Goal: Task Accomplishment & Management: Complete application form

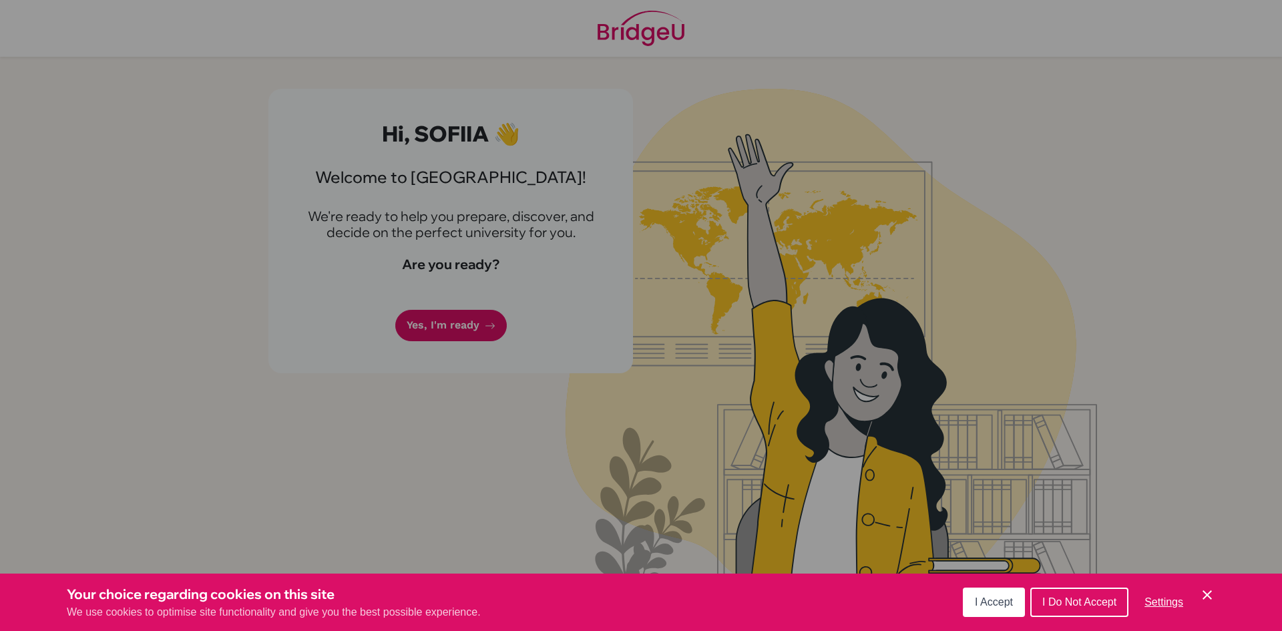
click at [992, 603] on span "I Accept" at bounding box center [994, 601] width 38 height 11
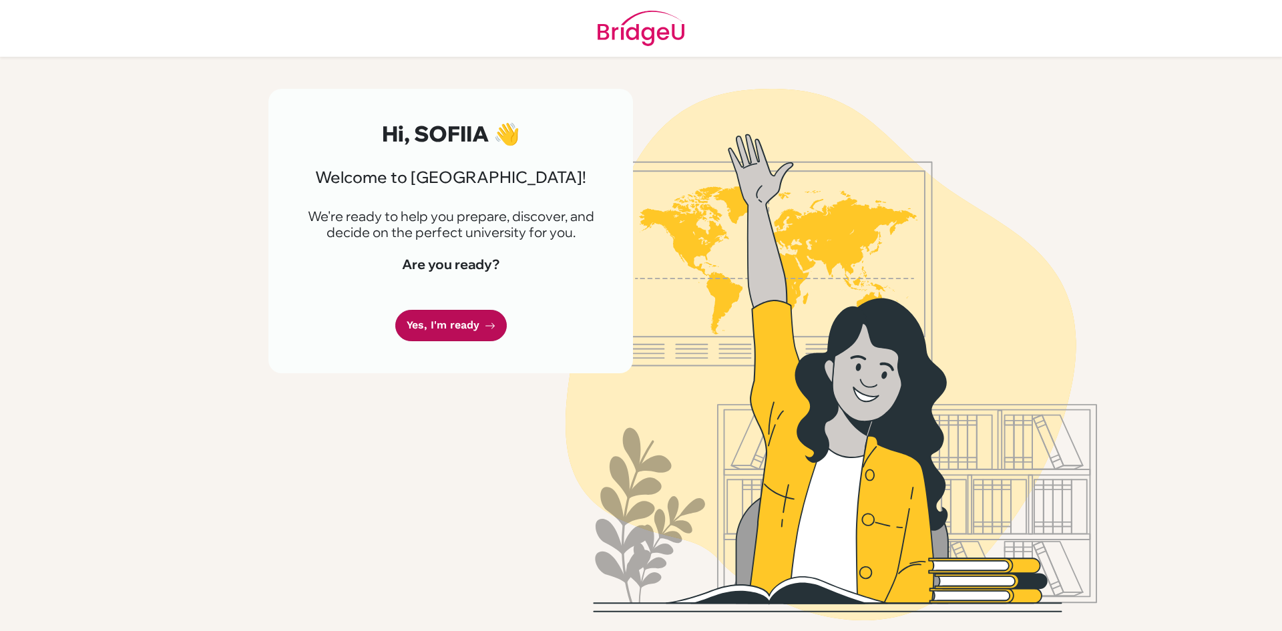
click at [427, 321] on link "Yes, I'm ready" at bounding box center [451, 325] width 112 height 31
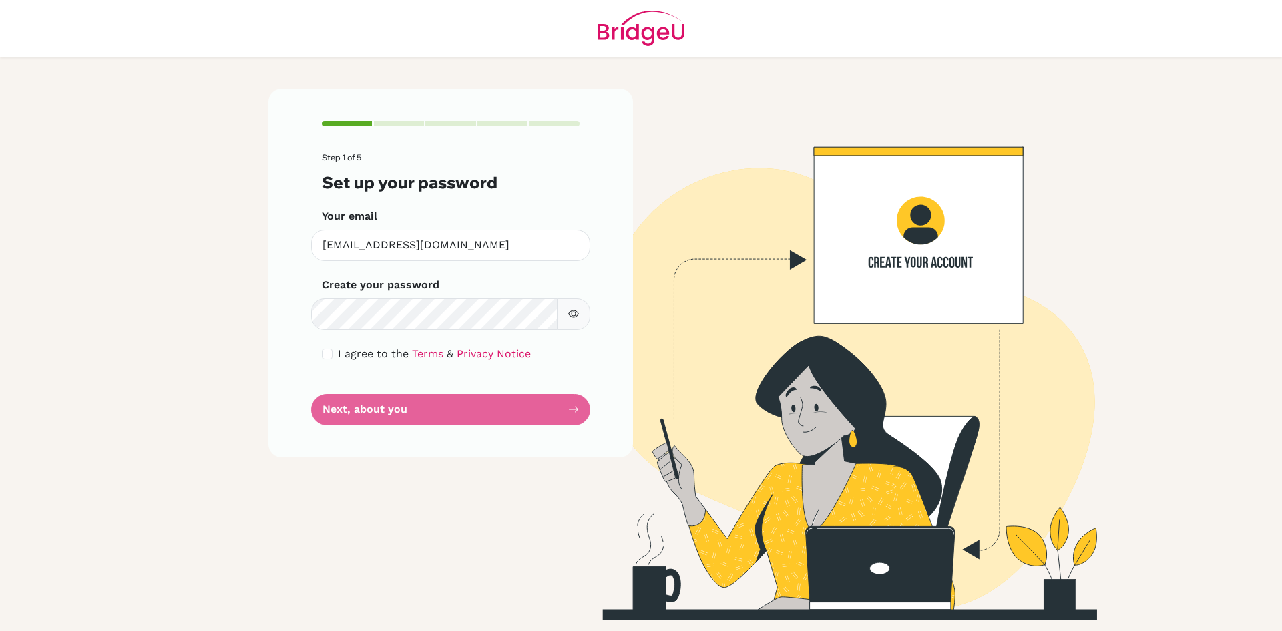
click at [574, 318] on icon "button" at bounding box center [573, 313] width 11 height 11
click at [336, 359] on div "I agree to the Terms & Privacy Notice" at bounding box center [451, 354] width 258 height 16
click at [327, 359] on input "checkbox" at bounding box center [327, 354] width 11 height 11
checkbox input "true"
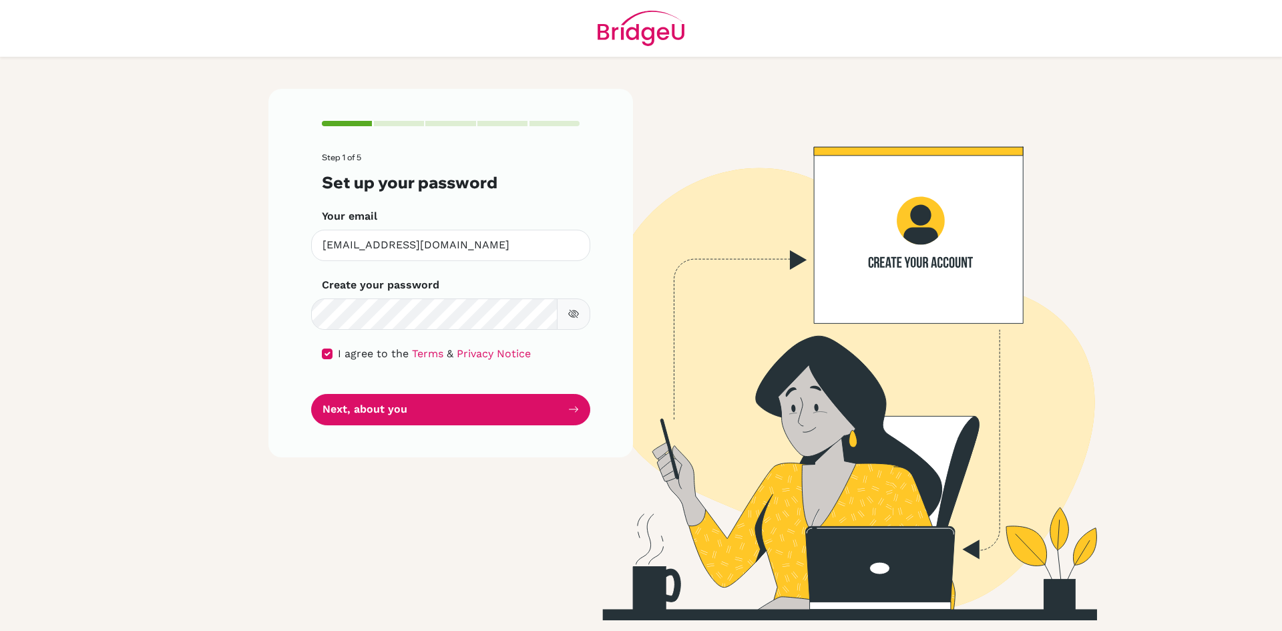
click at [574, 315] on icon "button" at bounding box center [572, 314] width 9 height 9
click at [490, 401] on button "Next, about you" at bounding box center [450, 409] width 279 height 31
